Goal: Task Accomplishment & Management: Manage account settings

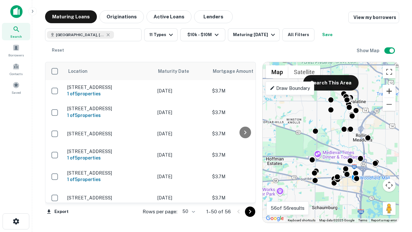
click at [389, 91] on button "Zoom in" at bounding box center [389, 91] width 13 height 13
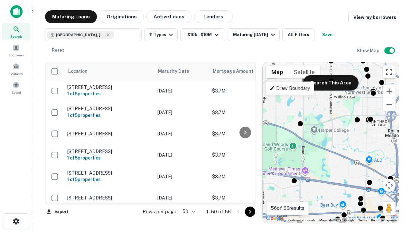
click at [389, 91] on button "Zoom in" at bounding box center [389, 91] width 13 height 13
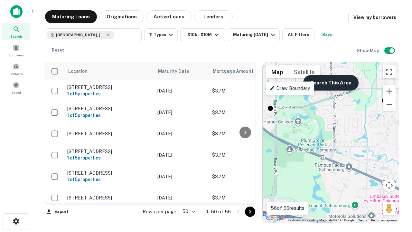
click at [331, 83] on button "Search This Area" at bounding box center [330, 82] width 55 height 15
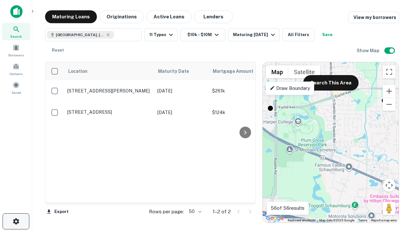
click at [16, 221] on icon "button" at bounding box center [16, 221] width 8 height 8
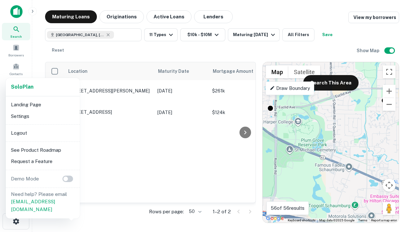
click at [42, 133] on li "Logout" at bounding box center [42, 133] width 69 height 12
